Goal: Transaction & Acquisition: Purchase product/service

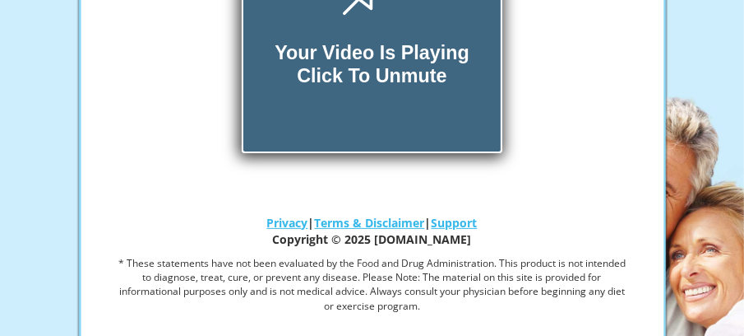
scroll to position [278, 0]
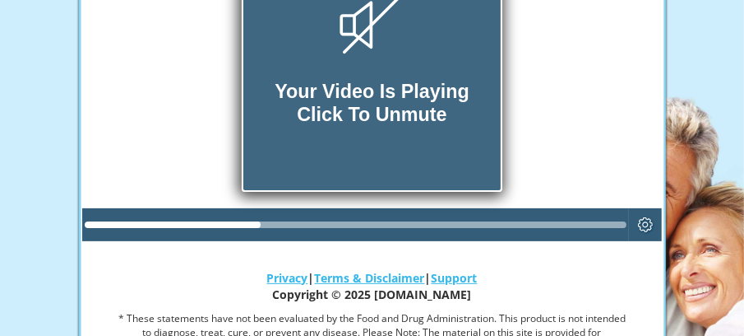
click at [382, 58] on div "Your Video Is Playing Click To Unmute" at bounding box center [371, 61] width 257 height 257
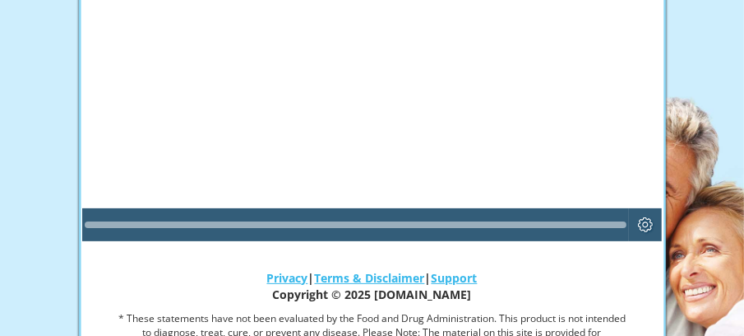
click at [382, 58] on div "Your Video Is Playing Click To Unmute" at bounding box center [371, 61] width 257 height 257
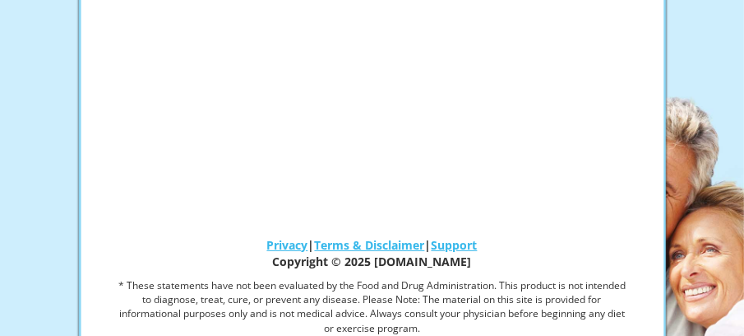
scroll to position [322, 0]
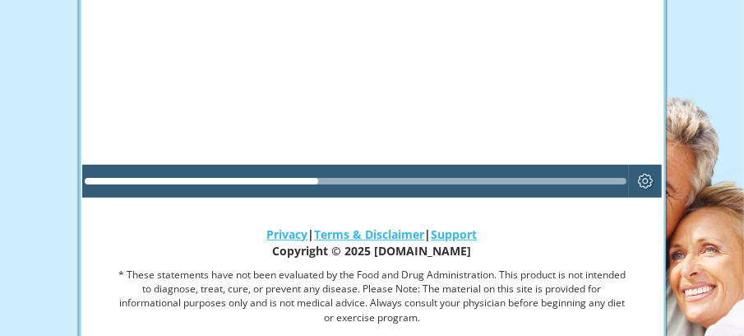
click at [342, 174] on div at bounding box center [356, 181] width 542 height 26
click at [461, 174] on div at bounding box center [356, 181] width 542 height 26
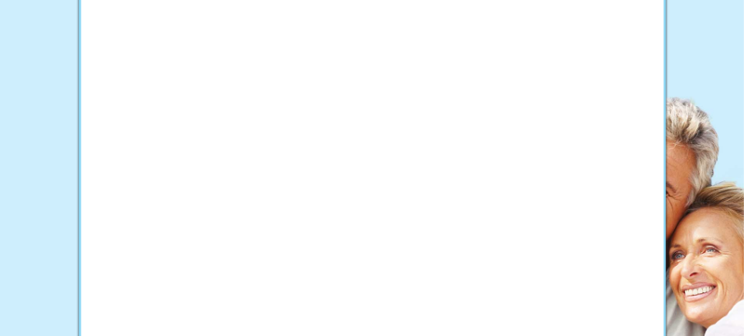
scroll to position [190, 0]
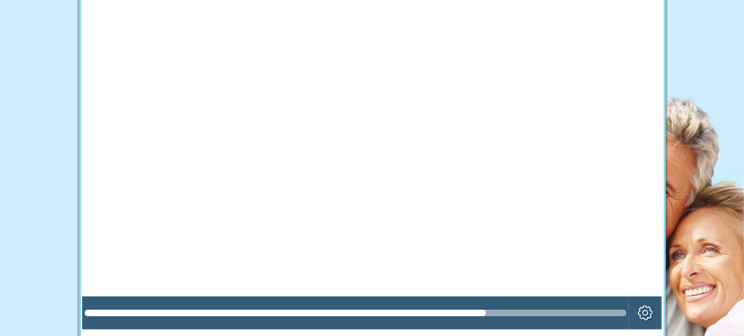
drag, startPoint x: 735, startPoint y: 186, endPoint x: 537, endPoint y: 11, distance: 264.5
click at [537, 11] on div at bounding box center [372, 165] width 581 height 326
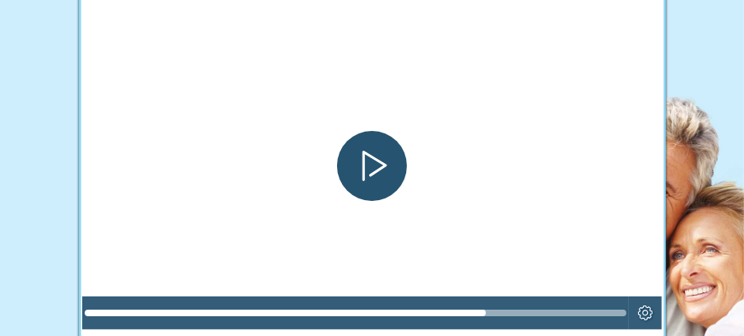
click at [367, 157] on div "Play" at bounding box center [372, 166] width 70 height 70
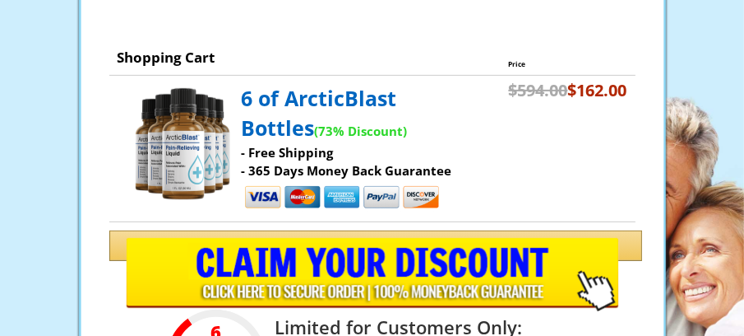
scroll to position [385, 0]
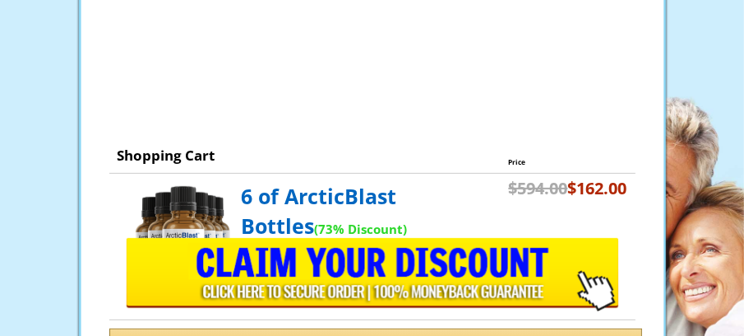
drag, startPoint x: 754, startPoint y: 74, endPoint x: 501, endPoint y: 47, distance: 254.7
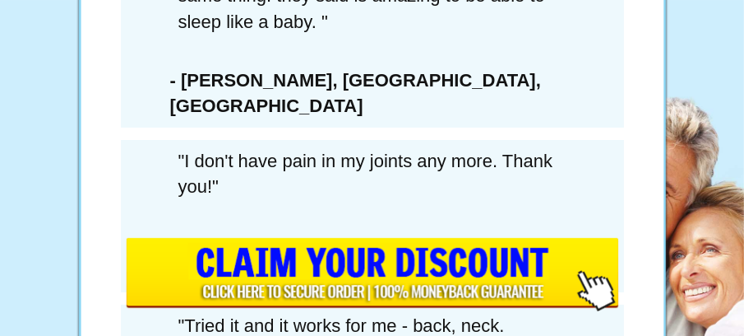
scroll to position [8529, 0]
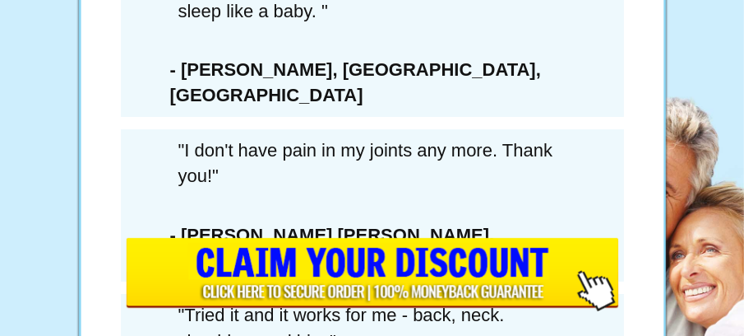
click at [370, 294] on input "image" at bounding box center [372, 274] width 493 height 73
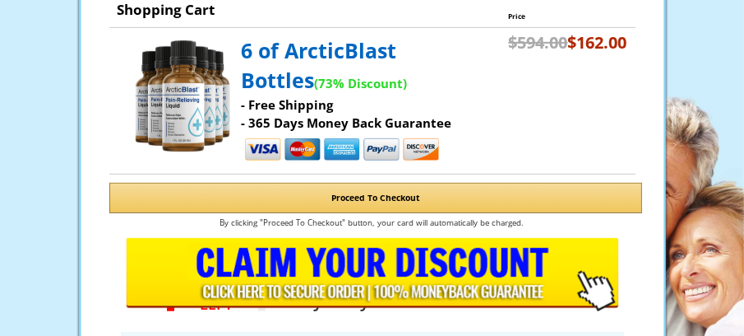
click at [370, 294] on input "image" at bounding box center [372, 274] width 493 height 73
click at [422, 146] on img at bounding box center [341, 151] width 197 height 30
click at [400, 188] on button "Proceed To Checkout" at bounding box center [375, 198] width 533 height 30
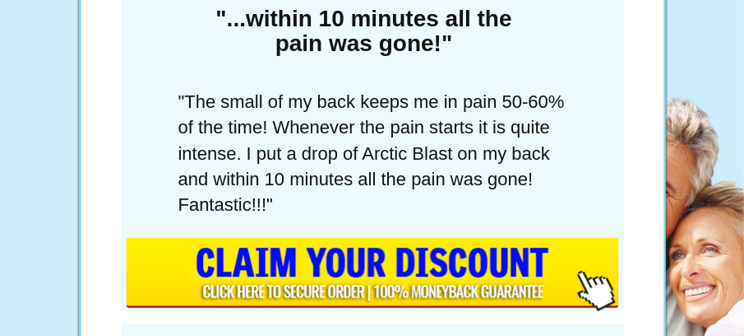
scroll to position [530, 0]
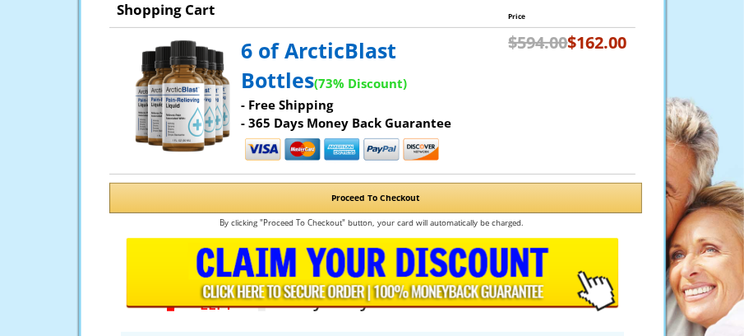
drag, startPoint x: 750, startPoint y: 31, endPoint x: 486, endPoint y: 106, distance: 274.4
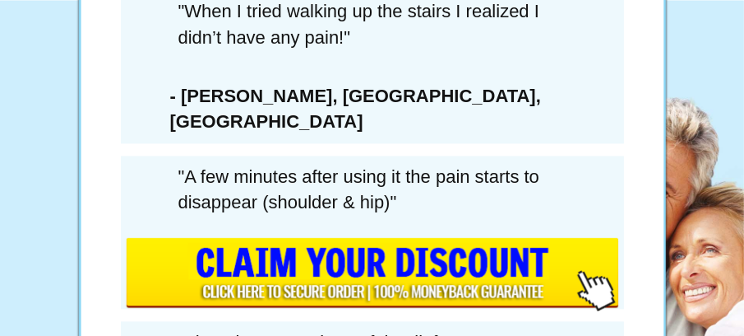
scroll to position [10879, 0]
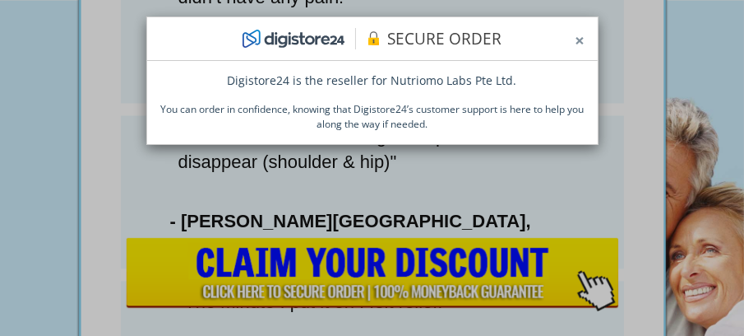
click at [580, 38] on button "×" at bounding box center [581, 40] width 10 height 25
